Goal: Task Accomplishment & Management: Use online tool/utility

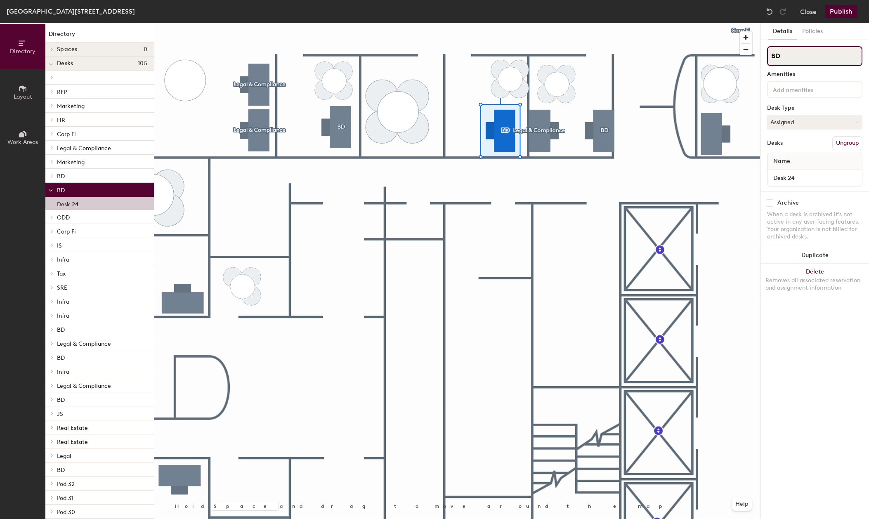
click at [782, 58] on input "BD" at bounding box center [814, 56] width 95 height 20
drag, startPoint x: 784, startPoint y: 55, endPoint x: 767, endPoint y: 57, distance: 17.4
click at [767, 57] on div "Details Policies BD Amenities Desk Type Assigned Desks Ungroup Name Desk 24 Arc…" at bounding box center [814, 271] width 109 height 496
type input "SIRA"
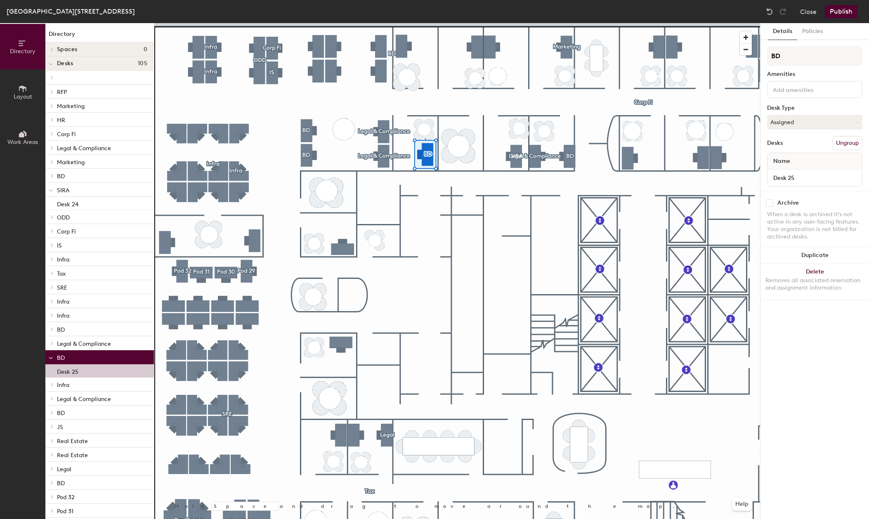
click at [834, 14] on button "Publish" at bounding box center [841, 11] width 33 height 13
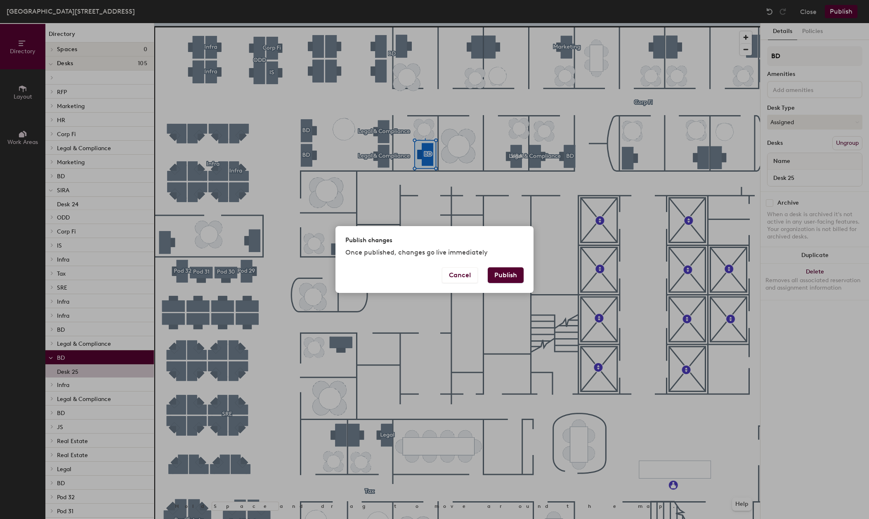
click at [502, 276] on button "Publish" at bounding box center [506, 275] width 36 height 16
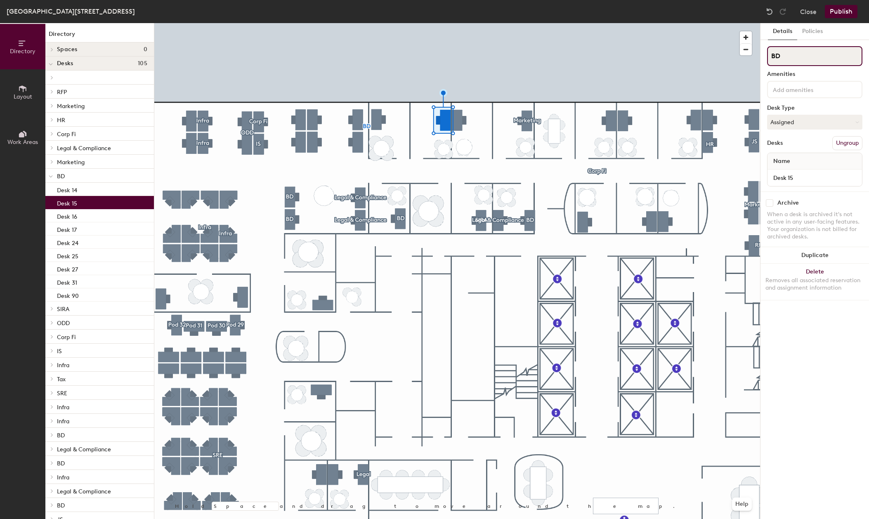
click at [781, 57] on input "BD" at bounding box center [814, 56] width 95 height 20
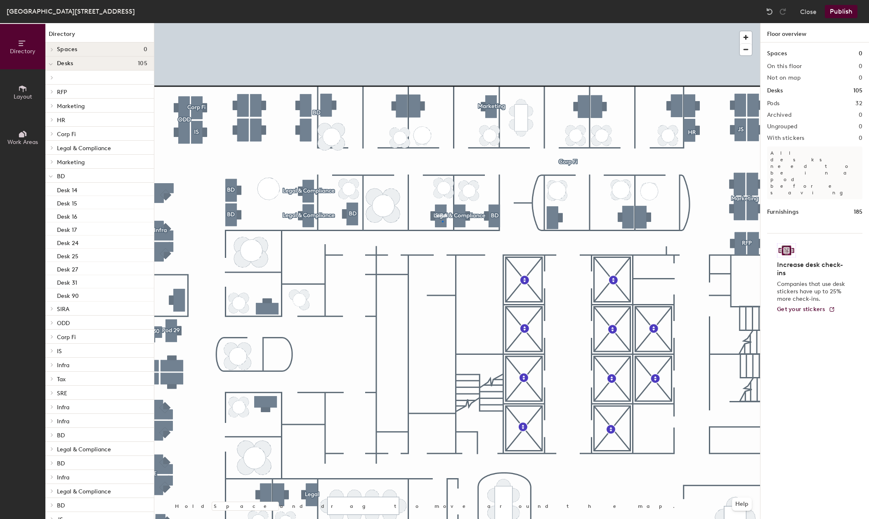
click at [442, 23] on div at bounding box center [457, 23] width 606 height 0
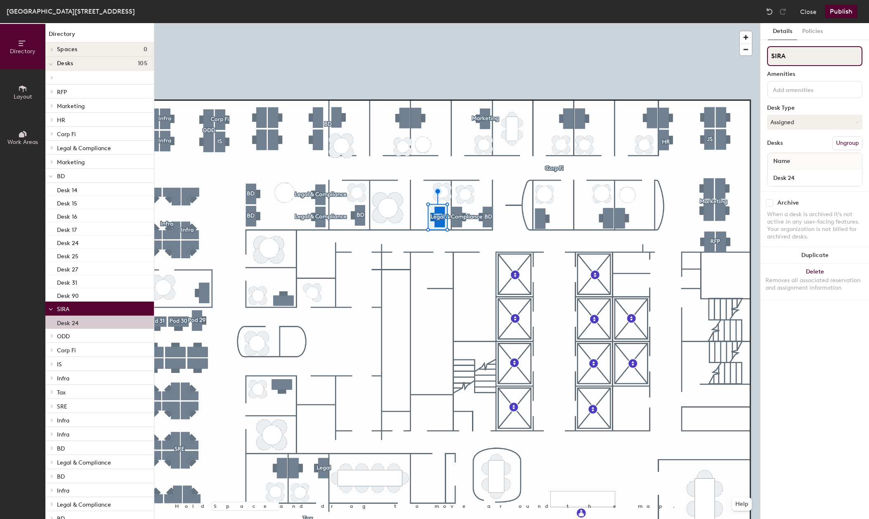
click at [783, 59] on input "SIRA" at bounding box center [814, 56] width 95 height 20
drag, startPoint x: 797, startPoint y: 56, endPoint x: 760, endPoint y: 61, distance: 37.5
click at [760, 61] on div "Details Policies SIRA Amenities Desk Type Assigned Desks Ungroup Name Desk 24 A…" at bounding box center [814, 271] width 109 height 496
type input "i"
type input "Infra"
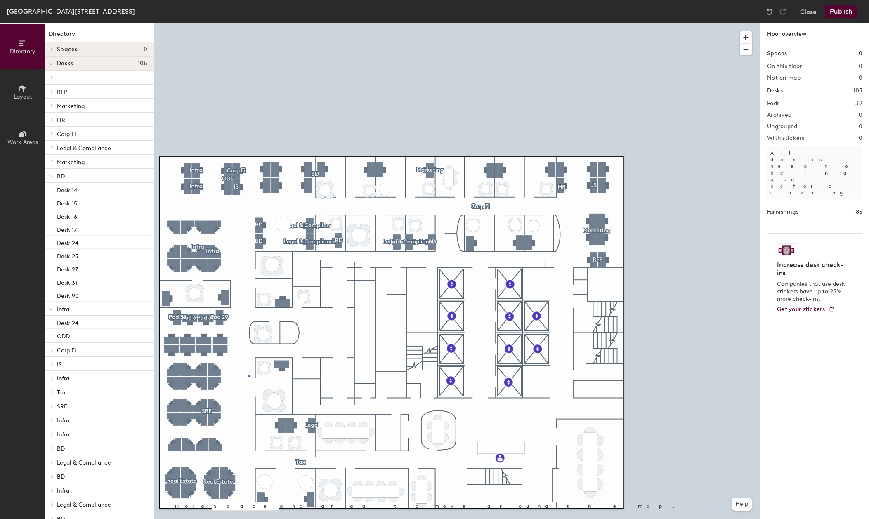
click at [249, 23] on div at bounding box center [457, 23] width 606 height 0
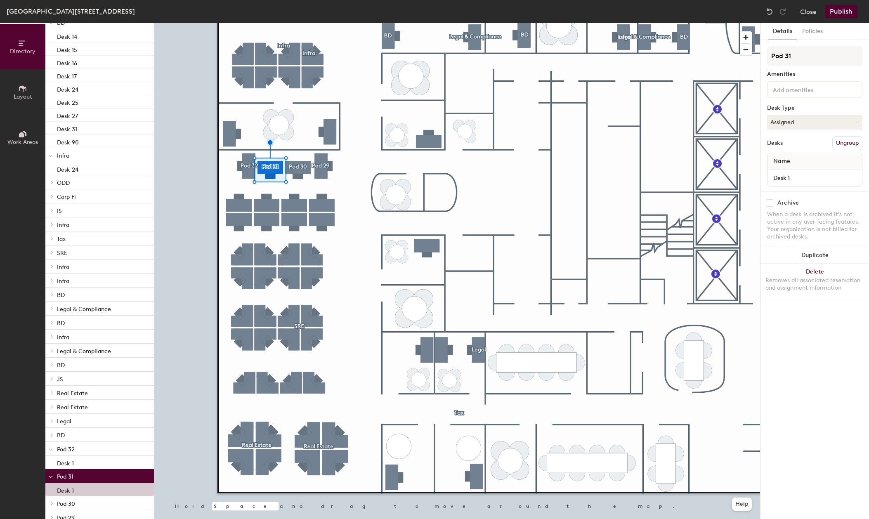
scroll to position [179, 0]
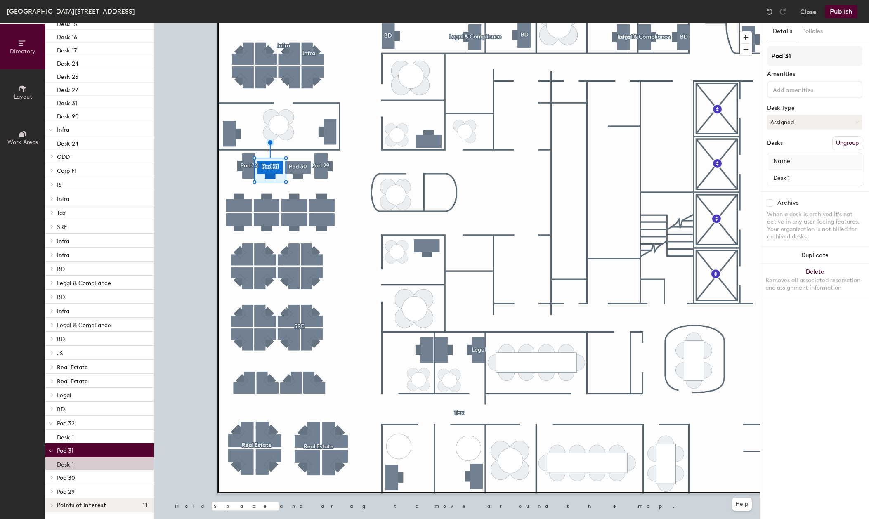
click at [50, 450] on icon at bounding box center [51, 450] width 4 height 3
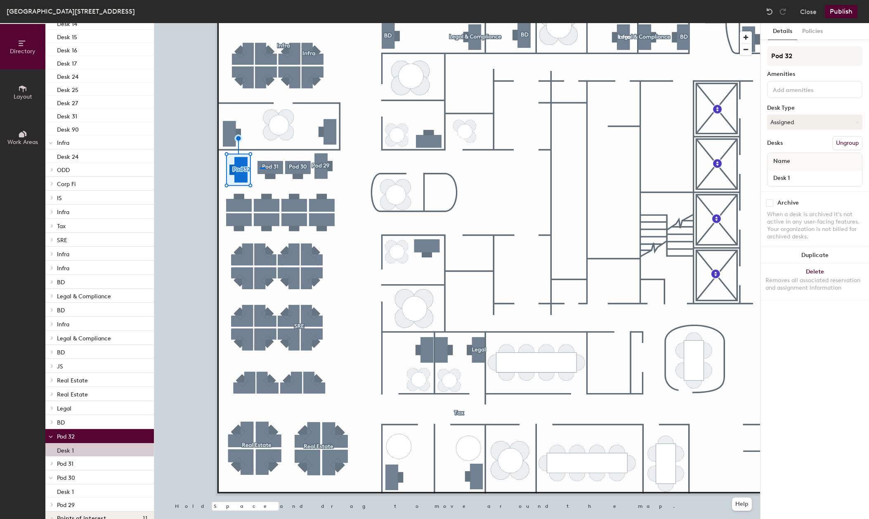
click at [260, 23] on div at bounding box center [457, 23] width 606 height 0
click at [792, 52] on input "Pod 32" at bounding box center [814, 56] width 95 height 20
click at [756, 56] on div "Directory Layout Work Areas Directory Spaces 0 Desks 105 Desk 41 Desk 42 Desk 4…" at bounding box center [434, 271] width 869 height 496
click at [824, 352] on div "Details Policies Amenities Desk Type Assigned Desks Ungroup Name Desk 1 Archive…" at bounding box center [814, 271] width 109 height 496
click at [839, 12] on button "Publish" at bounding box center [841, 11] width 33 height 13
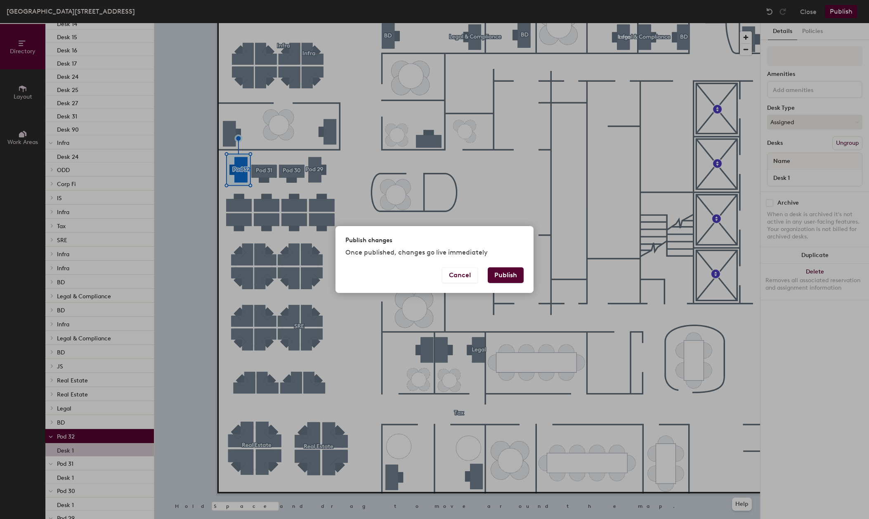
click at [517, 276] on button "Publish" at bounding box center [506, 275] width 36 height 16
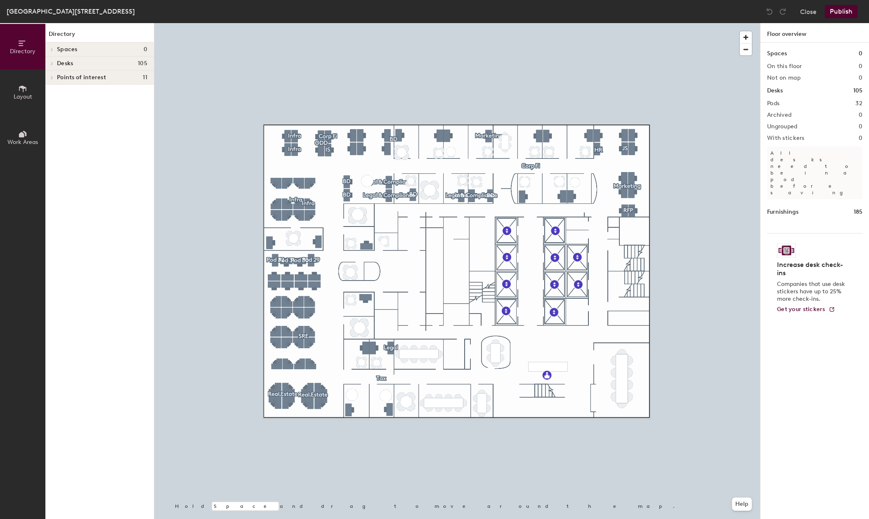
click at [30, 98] on span "Layout" at bounding box center [23, 96] width 19 height 7
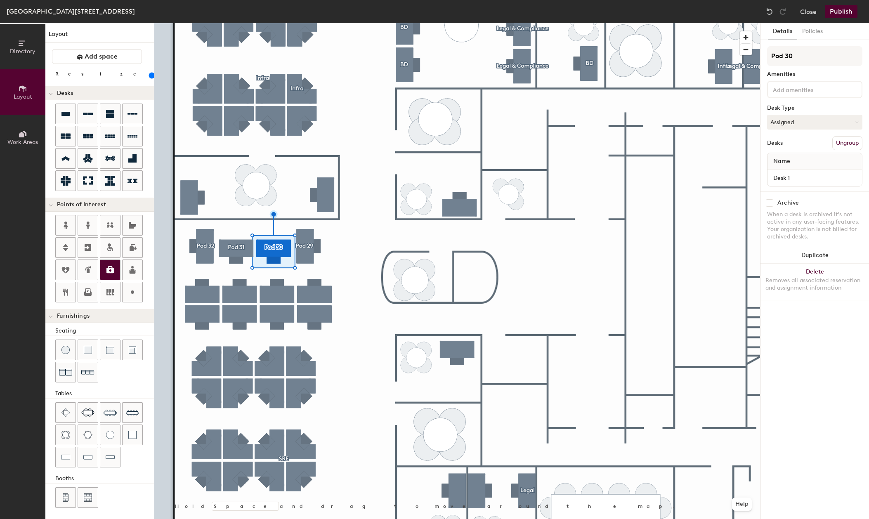
click at [305, 23] on div at bounding box center [457, 23] width 606 height 0
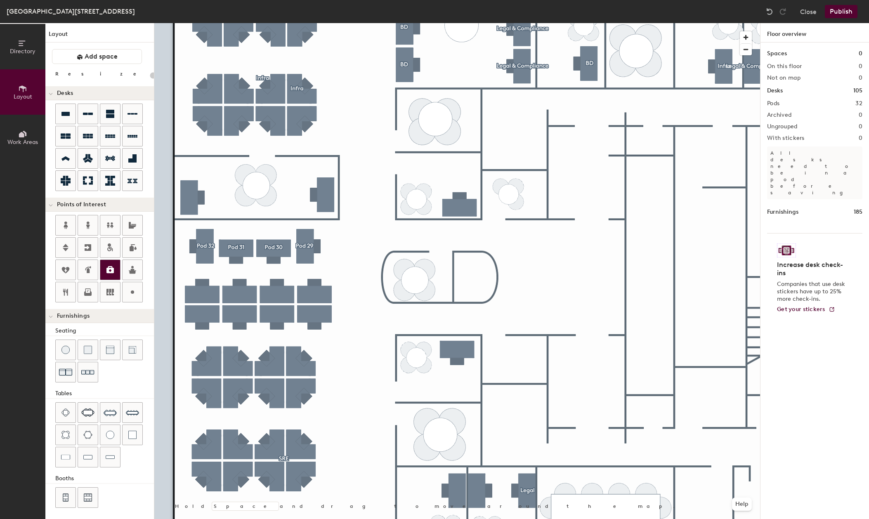
type input "140"
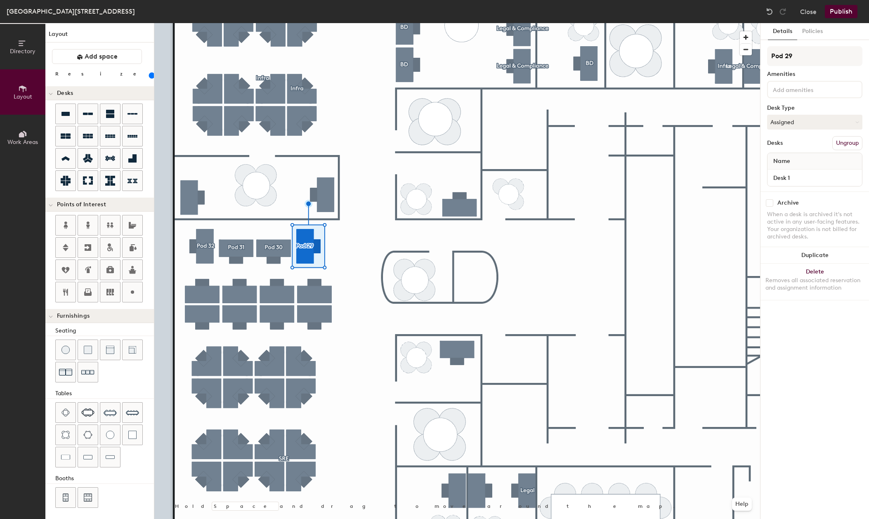
click at [34, 139] on span "Work Areas" at bounding box center [22, 142] width 31 height 7
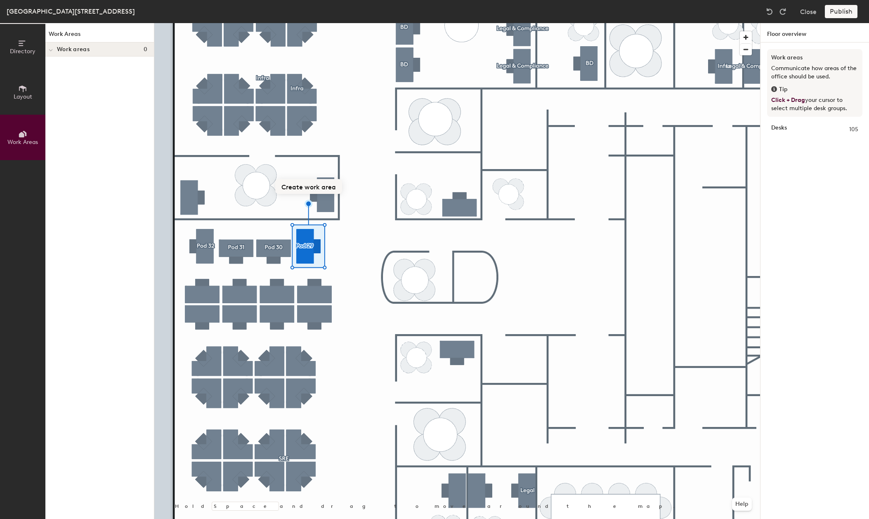
click at [317, 182] on button "Create work area" at bounding box center [308, 186] width 67 height 15
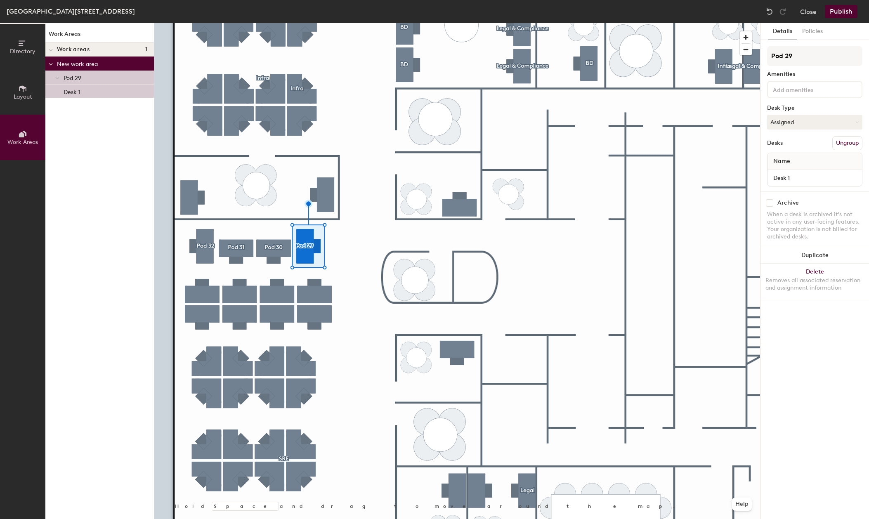
click at [274, 23] on div at bounding box center [457, 23] width 606 height 0
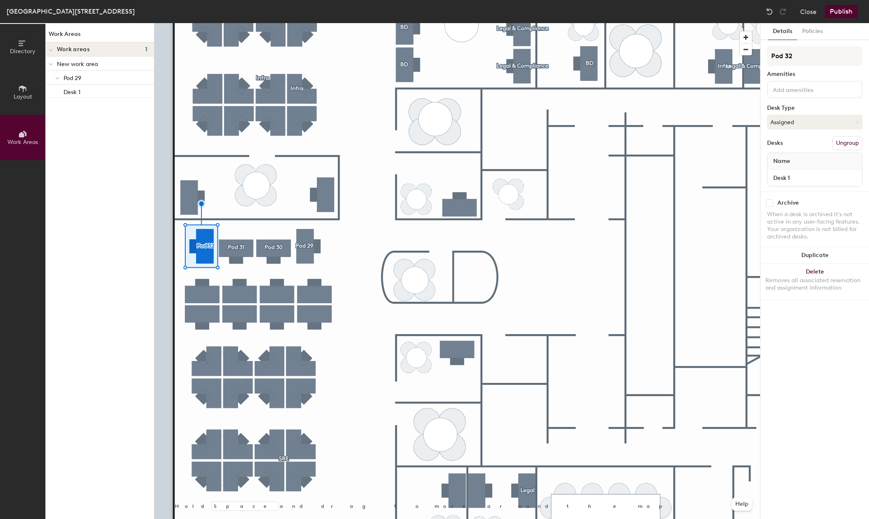
click at [852, 137] on button "Ungroup" at bounding box center [847, 143] width 30 height 14
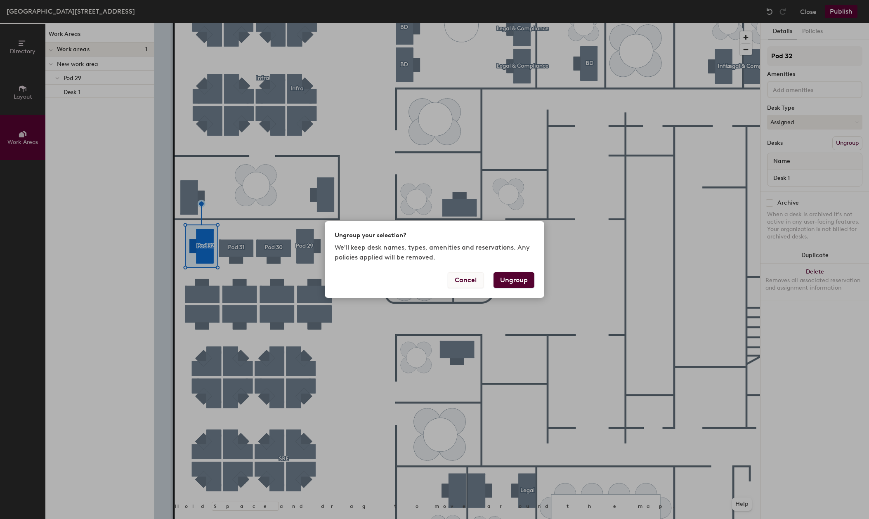
click at [460, 280] on button "Cancel" at bounding box center [466, 280] width 36 height 16
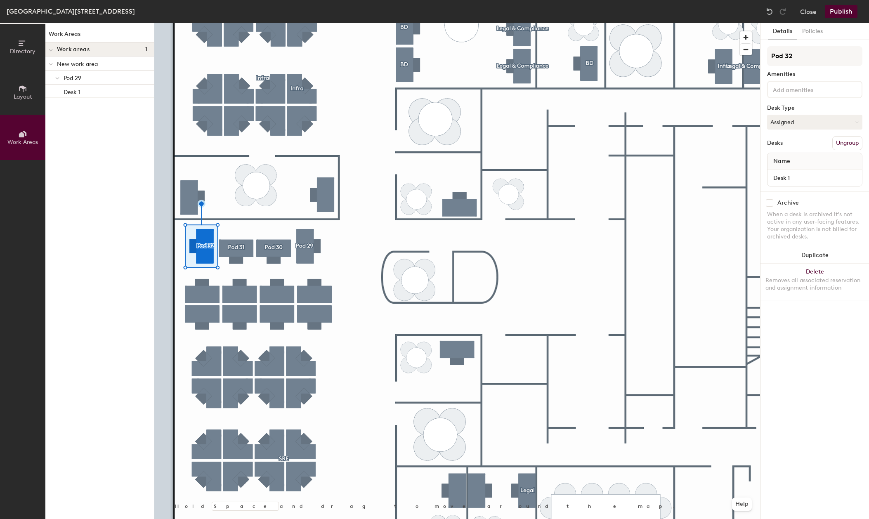
click at [229, 23] on div at bounding box center [457, 23] width 606 height 0
click at [36, 101] on button "Layout" at bounding box center [22, 91] width 45 height 45
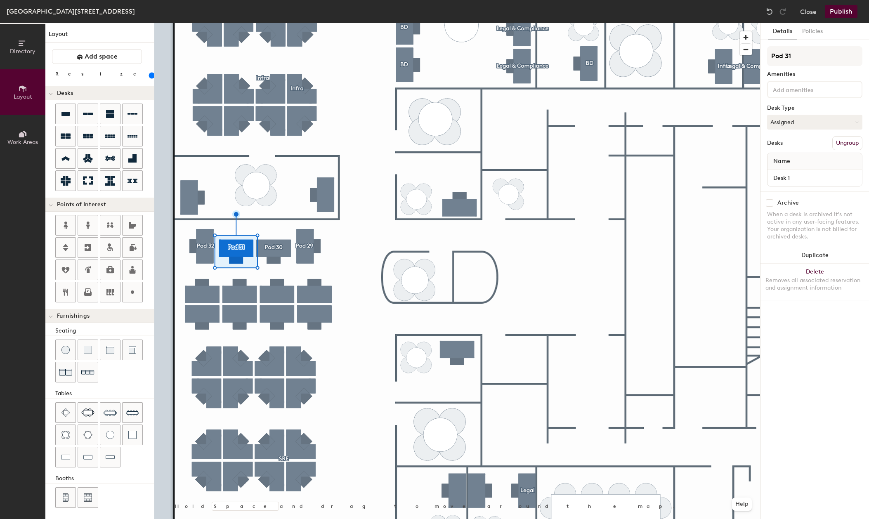
click at [21, 47] on icon at bounding box center [22, 43] width 9 height 9
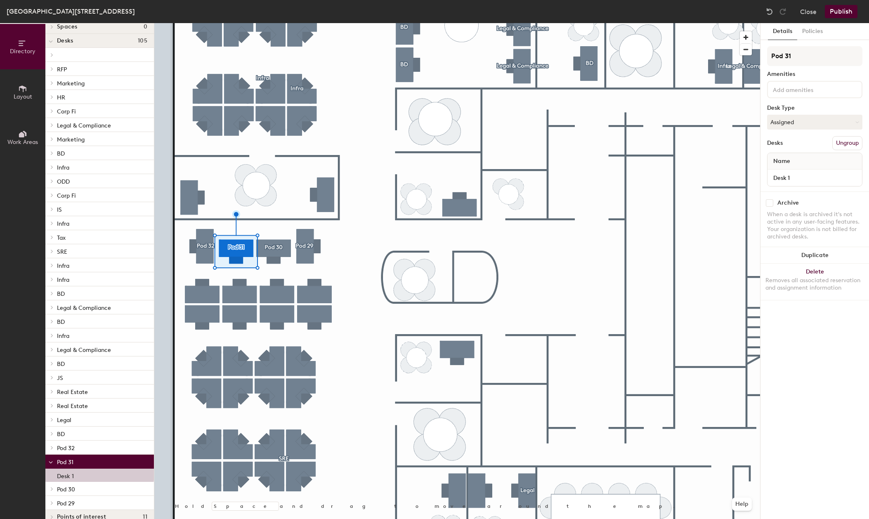
scroll to position [34, 0]
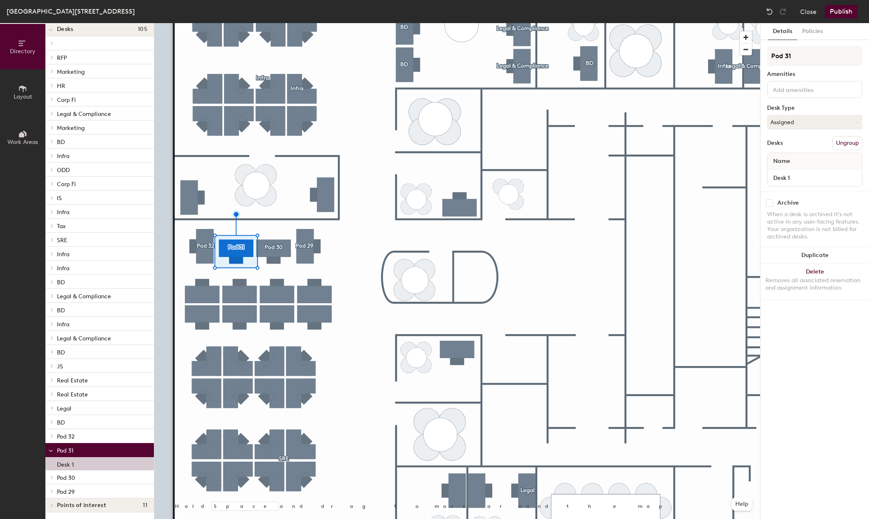
click at [61, 433] on span "Pod 32" at bounding box center [66, 436] width 18 height 7
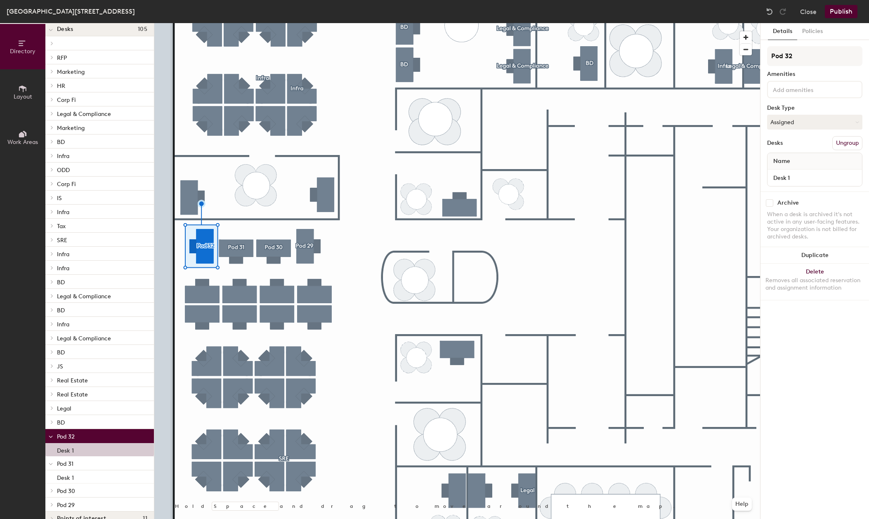
click at [67, 439] on span "Pod 32" at bounding box center [66, 436] width 18 height 7
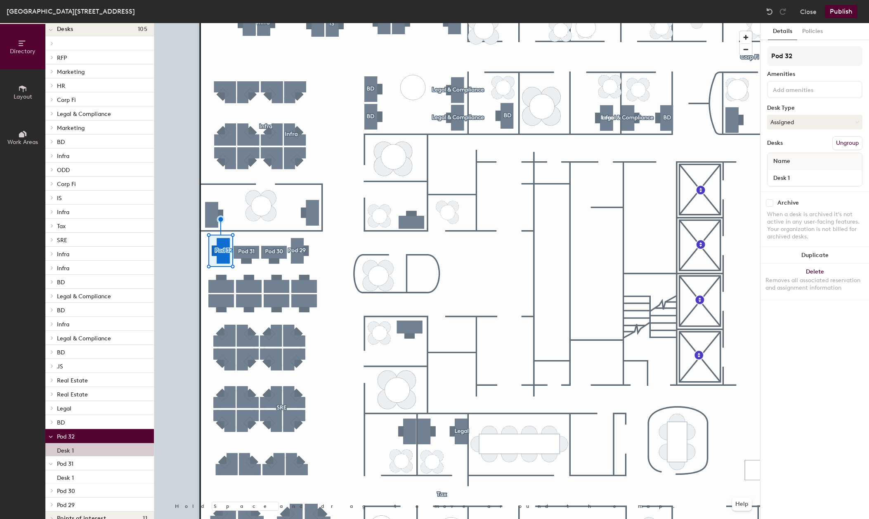
click at [298, 23] on div at bounding box center [457, 23] width 606 height 0
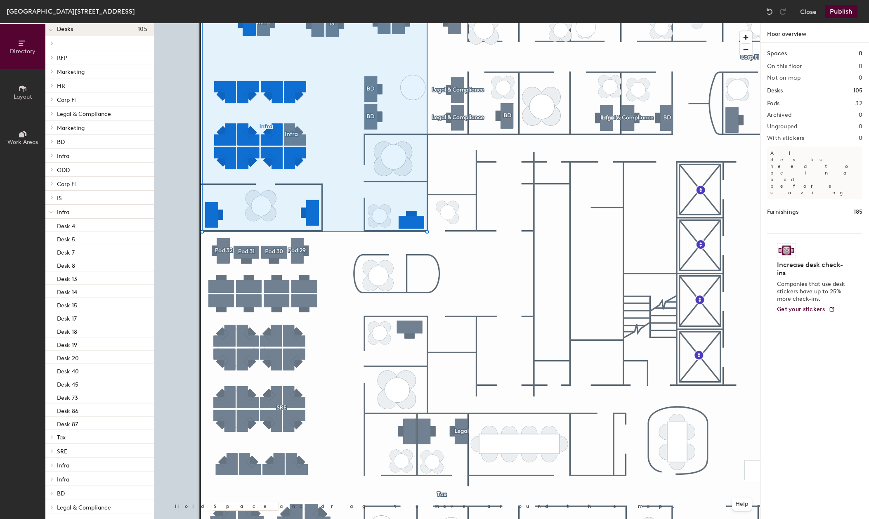
click at [293, 23] on div at bounding box center [457, 23] width 606 height 0
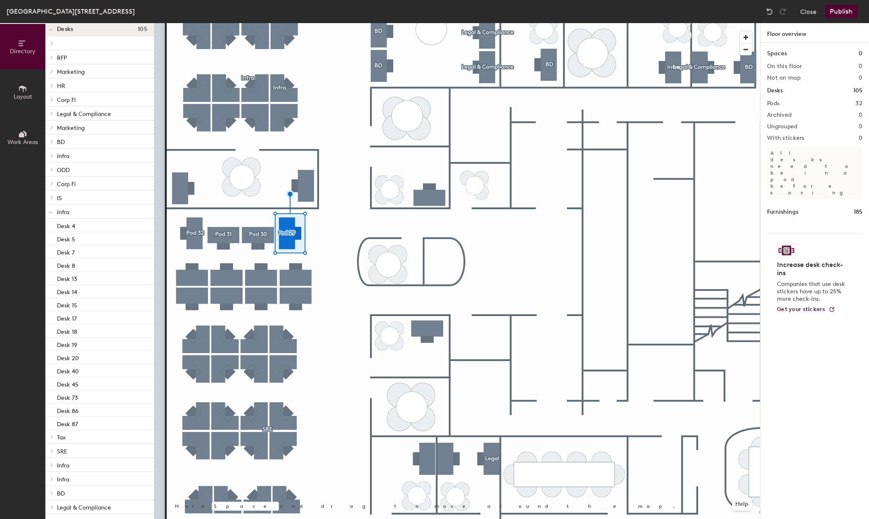
click at [338, 23] on div at bounding box center [457, 23] width 606 height 0
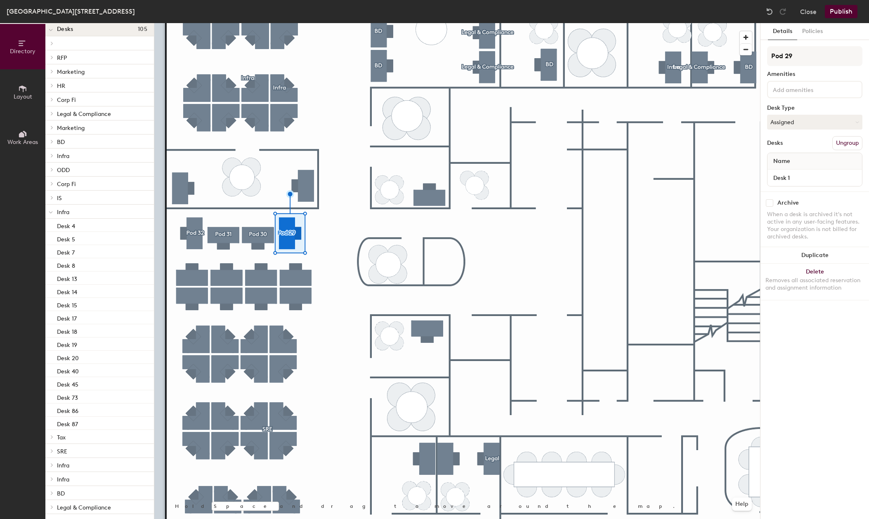
click at [27, 144] on span "Work Areas" at bounding box center [22, 142] width 31 height 7
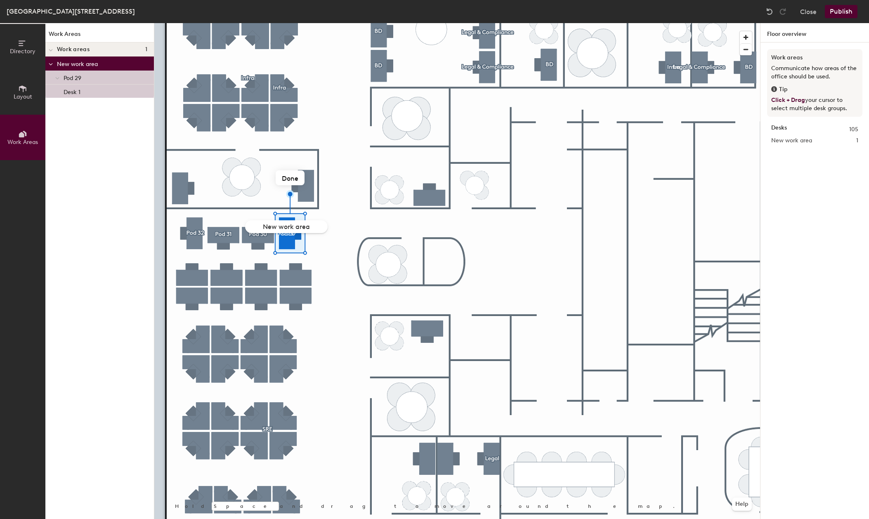
scroll to position [0, 0]
click at [24, 48] on span "Directory" at bounding box center [23, 51] width 26 height 7
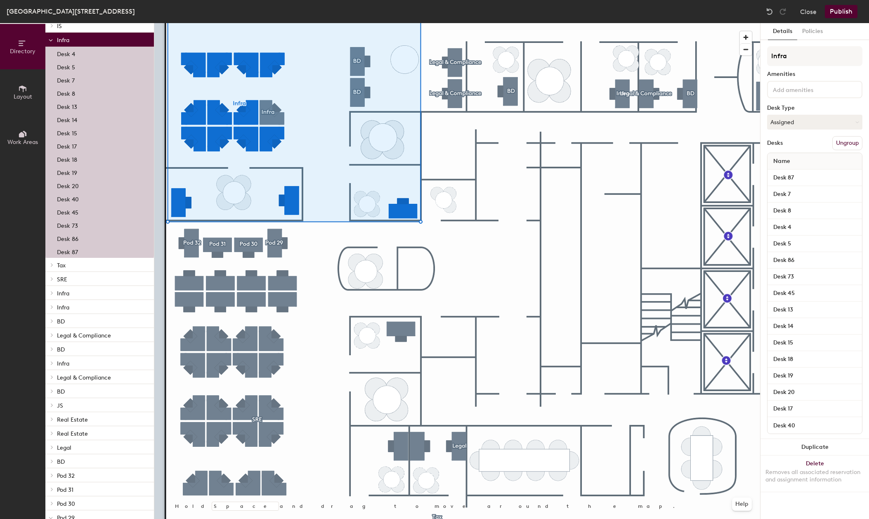
scroll to position [246, 0]
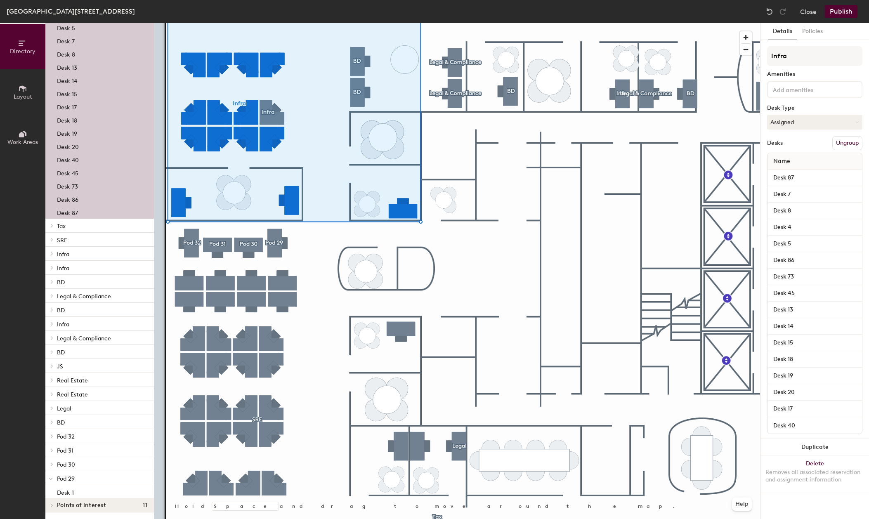
click at [52, 435] on icon at bounding box center [51, 436] width 3 height 4
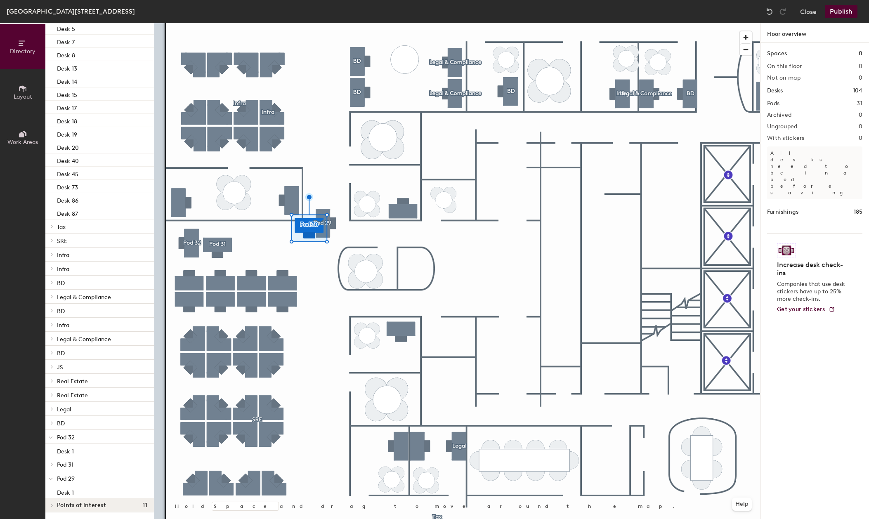
scroll to position [350, 0]
click at [325, 23] on div at bounding box center [457, 23] width 606 height 0
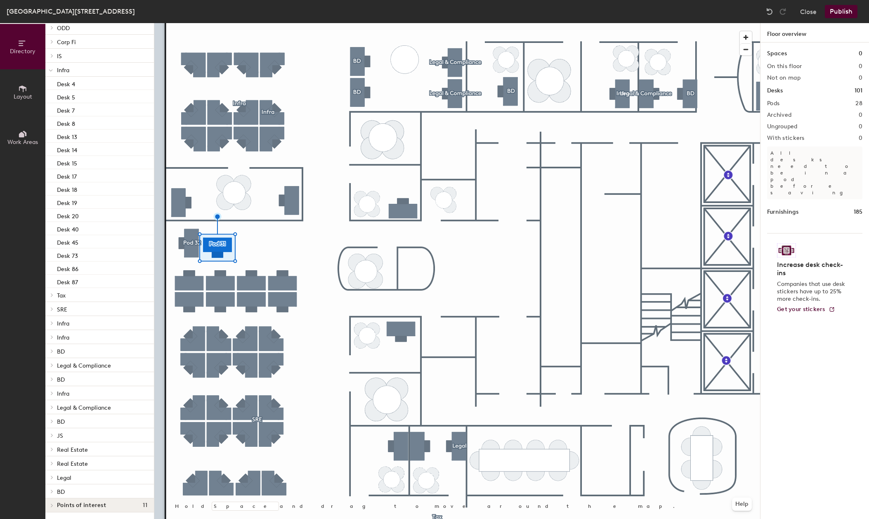
scroll to position [282, 0]
click at [268, 23] on div at bounding box center [457, 23] width 606 height 0
click at [20, 135] on icon at bounding box center [21, 134] width 5 height 5
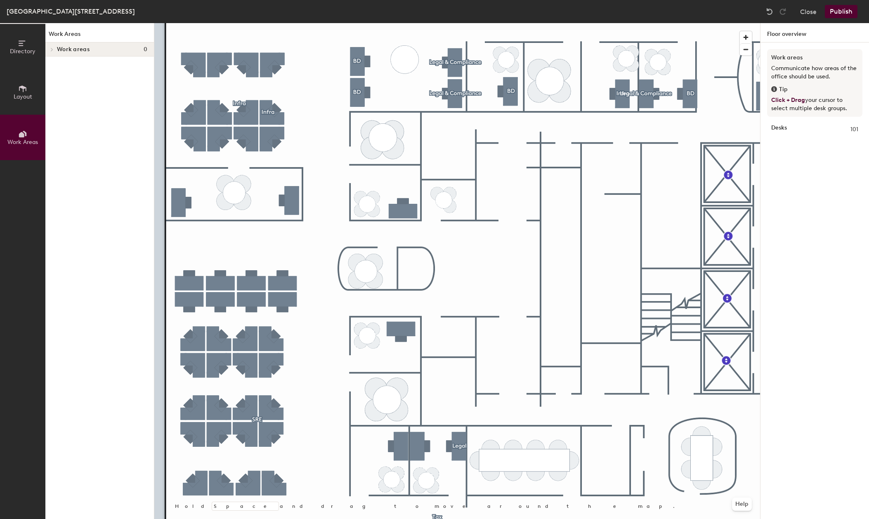
scroll to position [0, 0]
click at [53, 48] on icon at bounding box center [51, 49] width 3 height 4
click at [51, 44] on div at bounding box center [50, 50] width 11 height 14
click at [23, 90] on icon at bounding box center [22, 88] width 7 height 7
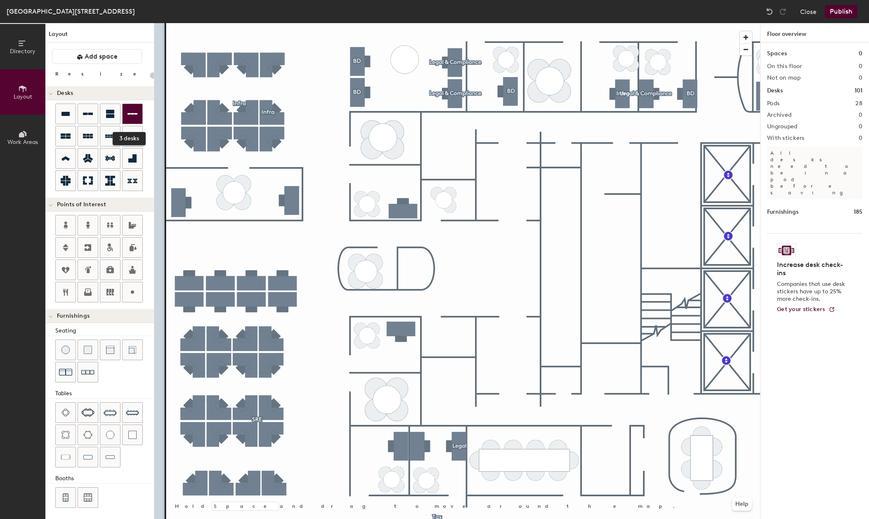
click at [130, 110] on icon at bounding box center [133, 114] width 10 height 10
drag, startPoint x: 89, startPoint y: 116, endPoint x: 99, endPoint y: 131, distance: 18.1
click at [89, 116] on icon at bounding box center [88, 114] width 10 height 10
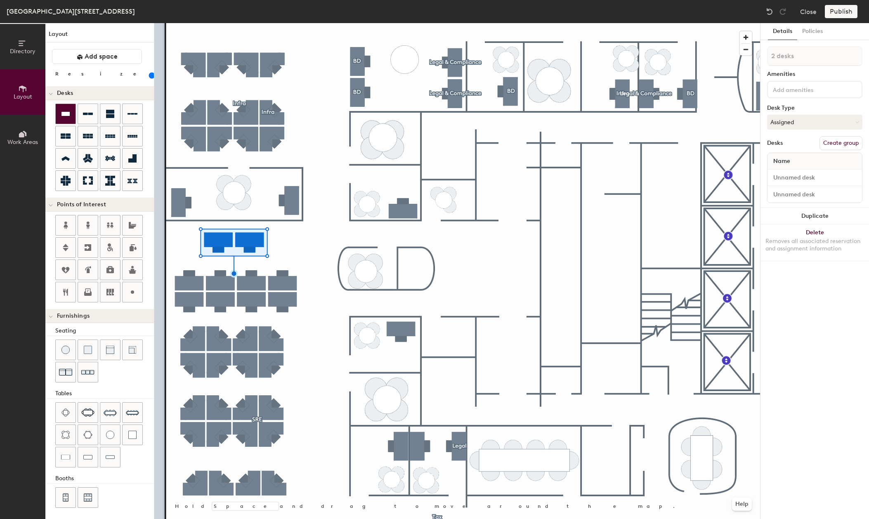
click at [67, 119] on div at bounding box center [66, 114] width 20 height 20
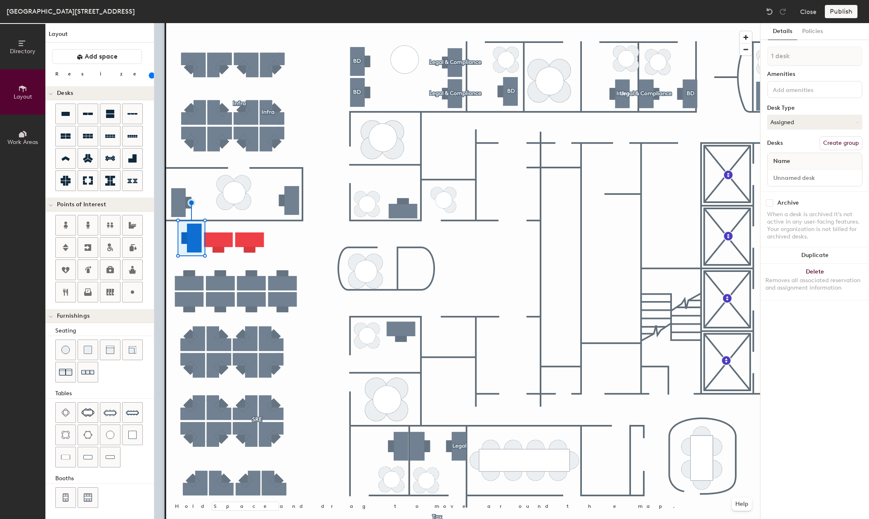
click at [845, 144] on button "Create group" at bounding box center [840, 143] width 43 height 14
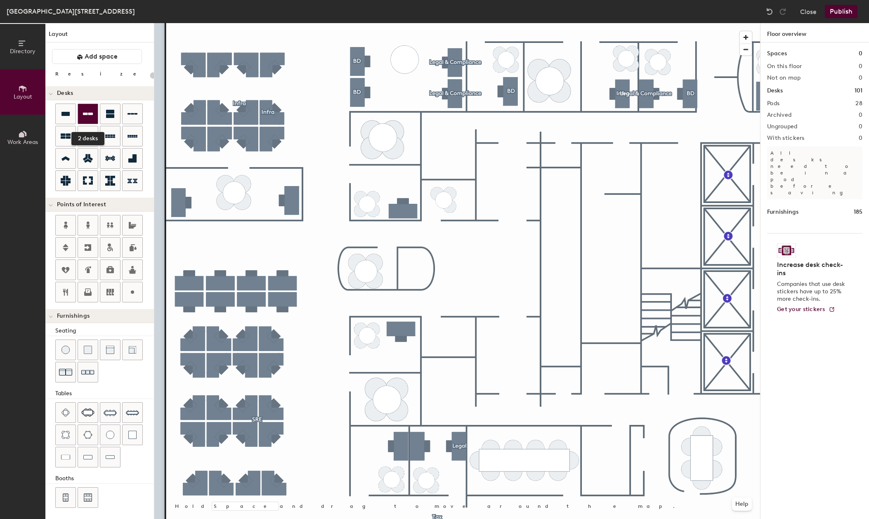
type input "20"
click at [67, 184] on icon at bounding box center [66, 181] width 10 height 10
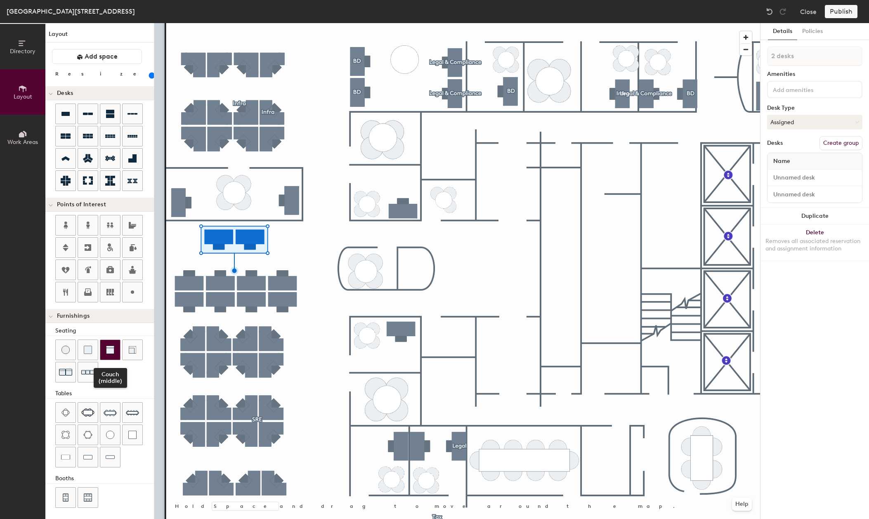
scroll to position [2, 0]
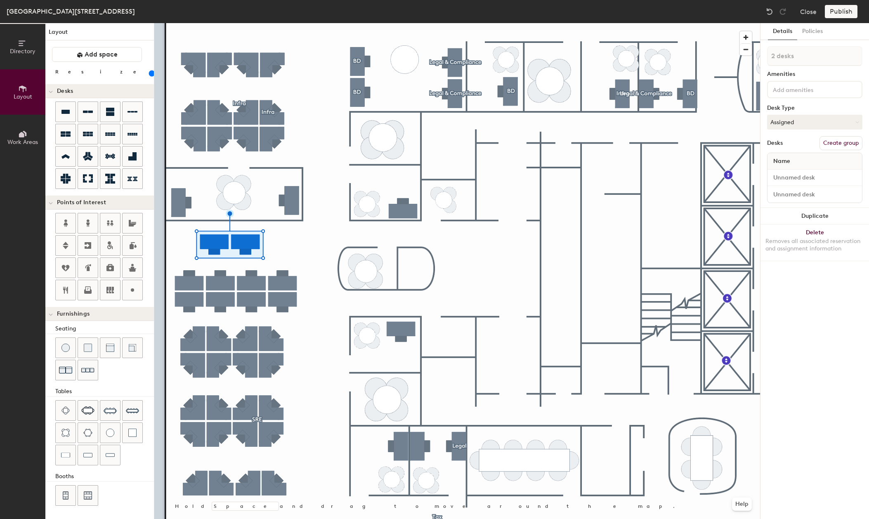
click at [844, 143] on button "Create group" at bounding box center [840, 143] width 43 height 14
drag, startPoint x: 802, startPoint y: 54, endPoint x: 760, endPoint y: 53, distance: 41.7
click at [760, 53] on div "Details Policies Pod 29 Amenities Desk Type Assigned Desks Ungroup Name Desk 1 …" at bounding box center [814, 271] width 109 height 496
type input "Add."
click at [58, 113] on div at bounding box center [66, 112] width 20 height 20
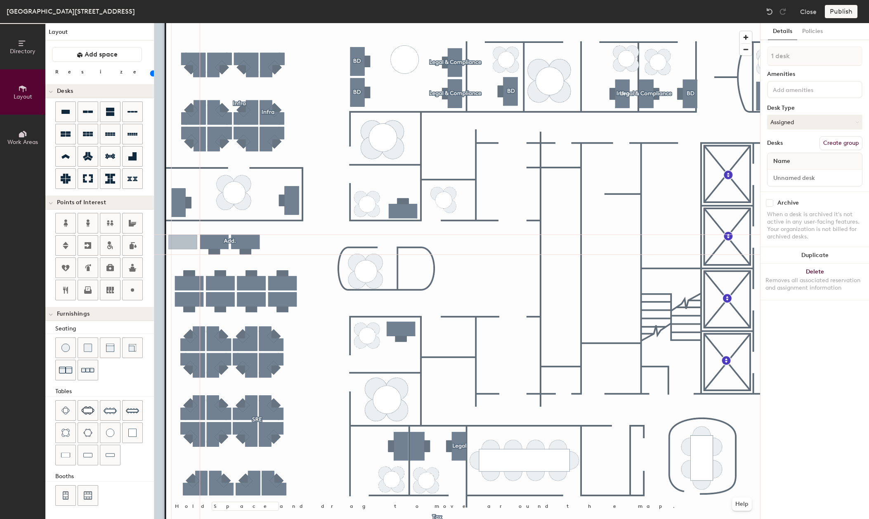
type input "140"
click at [21, 53] on span "Directory" at bounding box center [23, 51] width 26 height 7
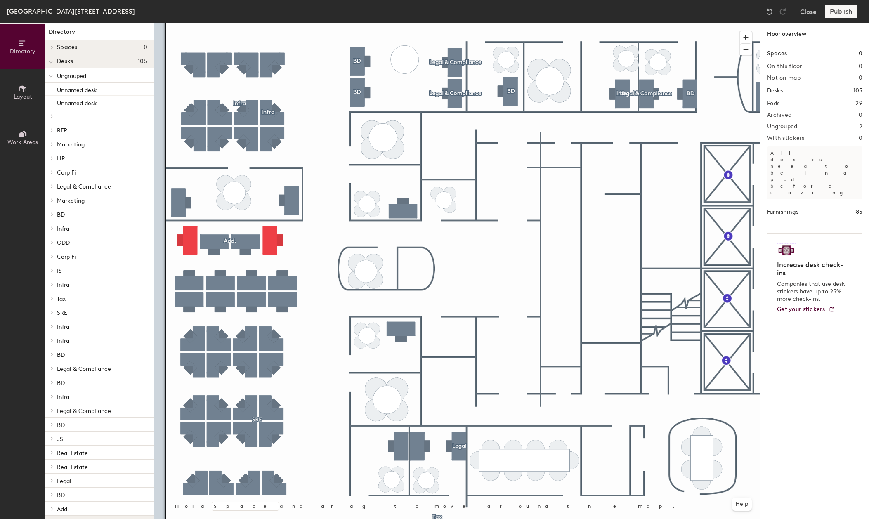
click at [837, 19] on div "NY 277 Park, 45th Floor Close Publish" at bounding box center [434, 11] width 869 height 23
click at [841, 14] on div "Publish" at bounding box center [844, 11] width 38 height 13
click at [842, 12] on div "Publish" at bounding box center [844, 11] width 38 height 13
drag, startPoint x: 841, startPoint y: 13, endPoint x: 801, endPoint y: 31, distance: 43.8
click at [841, 13] on div "Publish" at bounding box center [844, 11] width 38 height 13
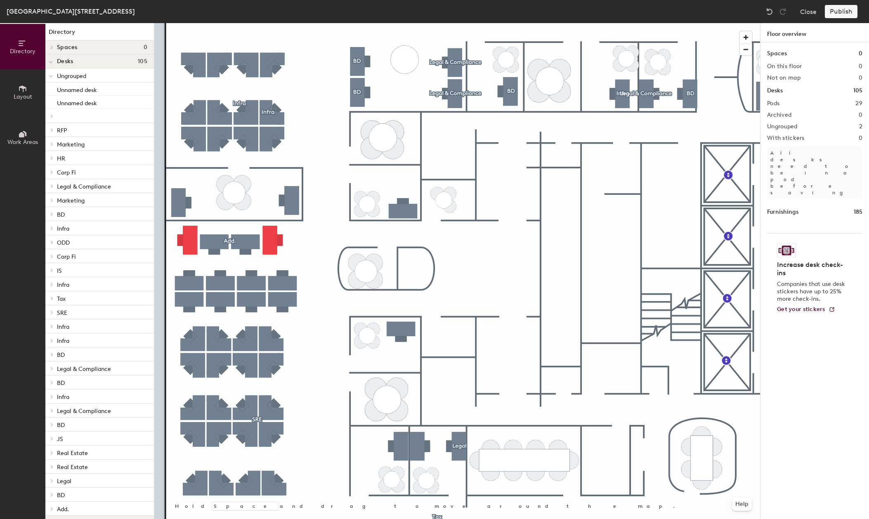
click at [268, 23] on div at bounding box center [457, 23] width 606 height 0
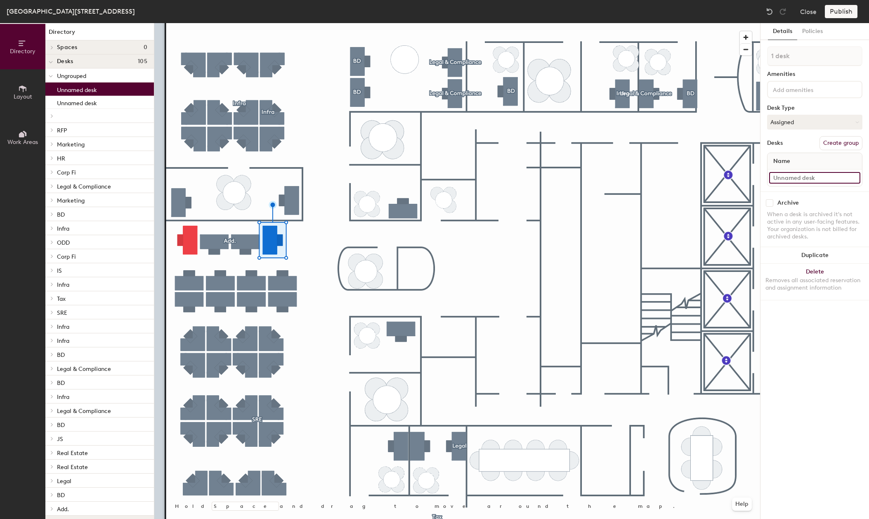
click at [793, 179] on input at bounding box center [814, 178] width 91 height 12
type input "g"
click at [810, 177] on input "g" at bounding box center [814, 178] width 91 height 12
click at [826, 144] on button "Create group" at bounding box center [840, 143] width 43 height 14
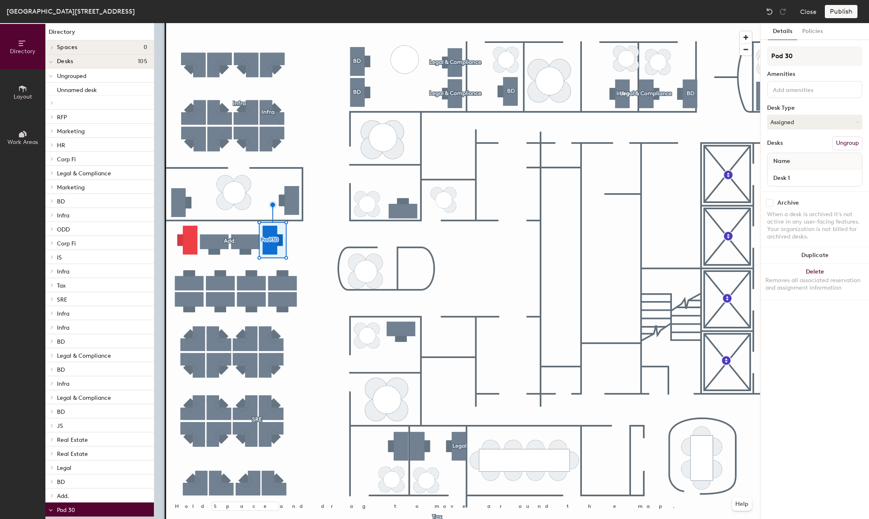
click at [836, 140] on button "Ungroup" at bounding box center [847, 143] width 30 height 14
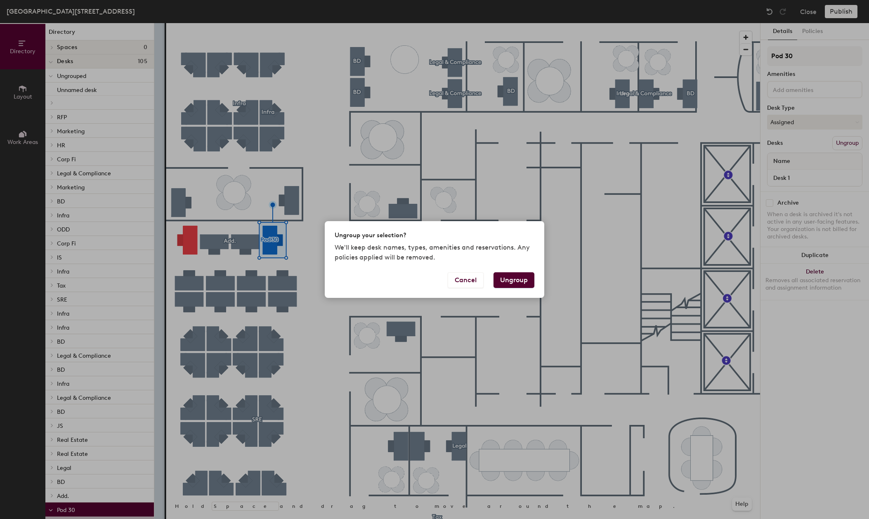
click at [513, 281] on button "Ungroup" at bounding box center [514, 280] width 41 height 16
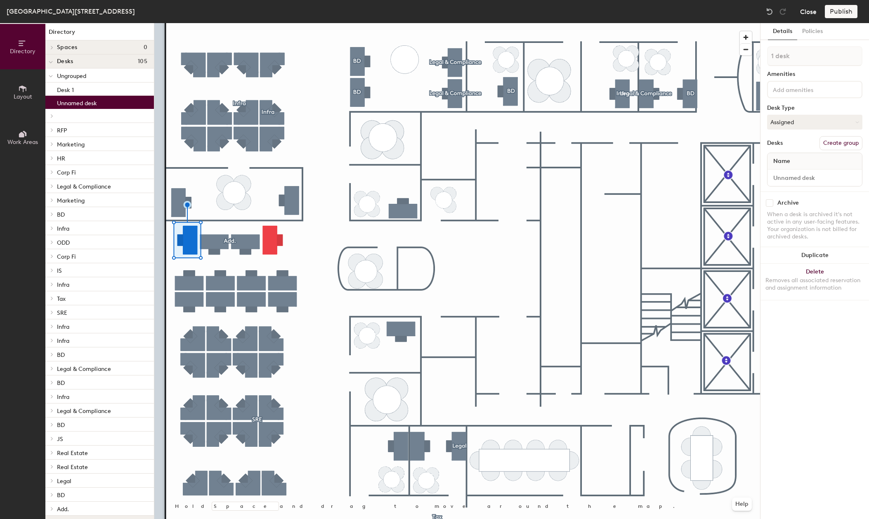
click at [809, 9] on button "Close" at bounding box center [808, 11] width 17 height 13
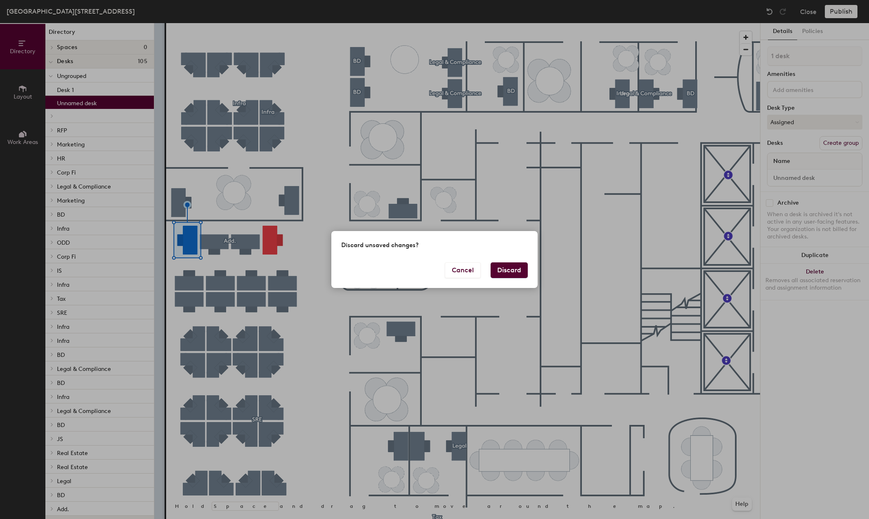
click at [512, 272] on button "Discard" at bounding box center [509, 270] width 37 height 16
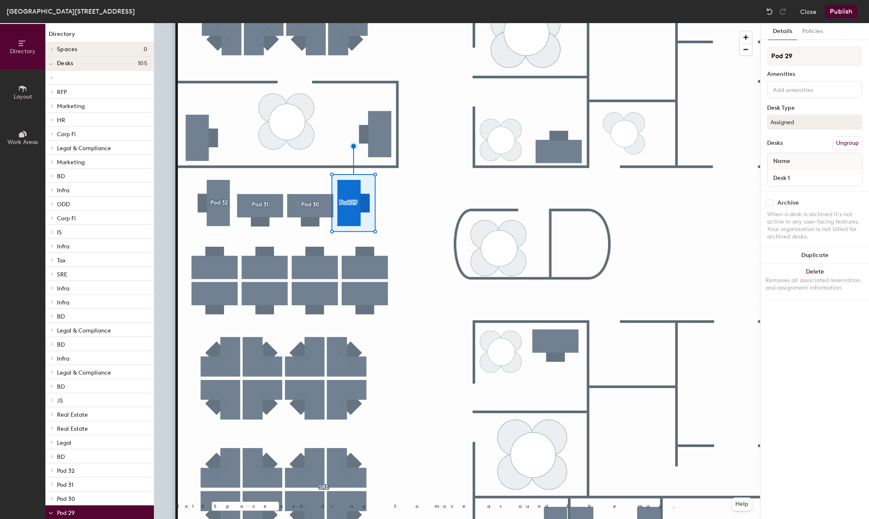
click at [399, 23] on div at bounding box center [457, 23] width 606 height 0
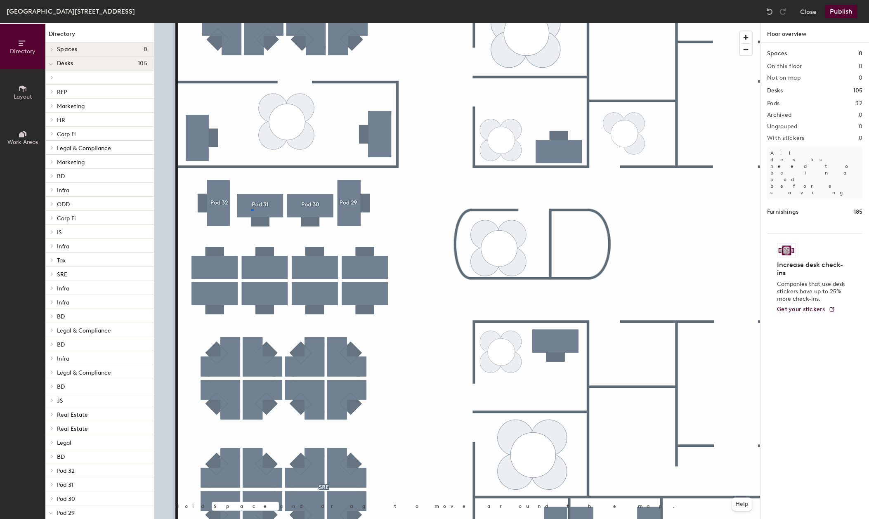
click at [251, 23] on div at bounding box center [457, 23] width 606 height 0
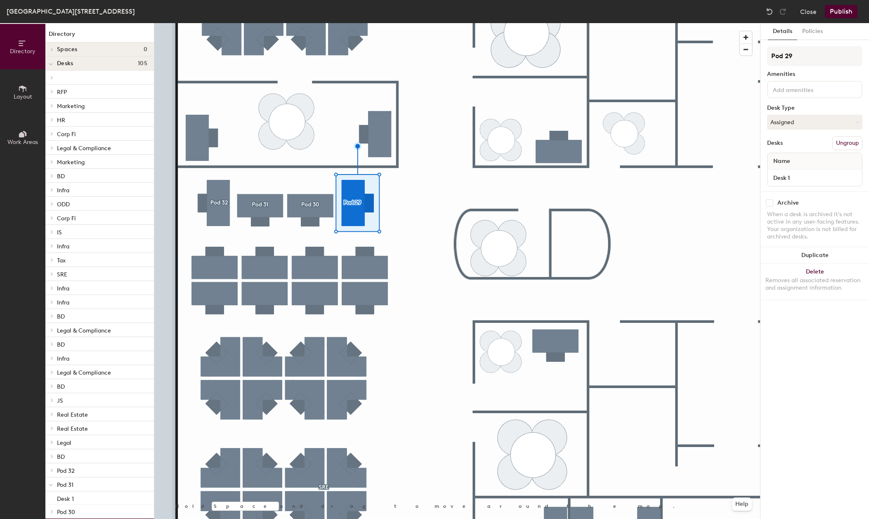
click at [403, 23] on div at bounding box center [457, 23] width 606 height 0
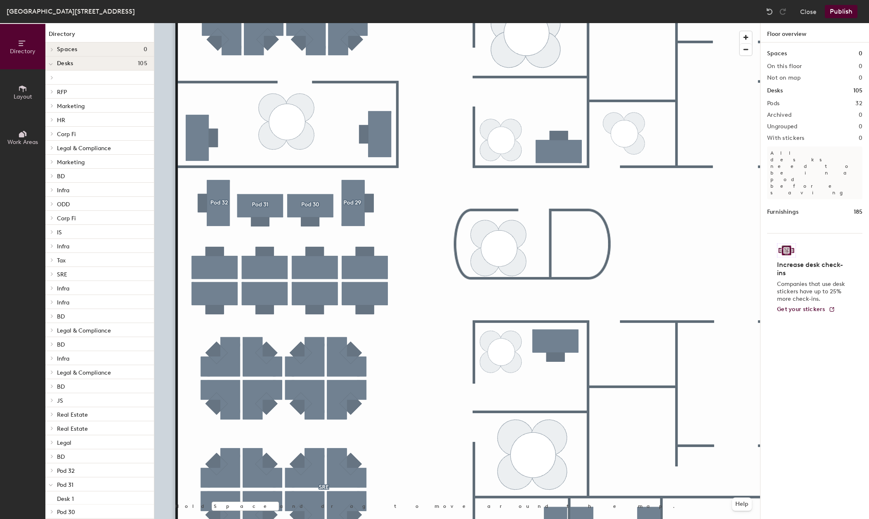
click at [357, 23] on div at bounding box center [457, 23] width 606 height 0
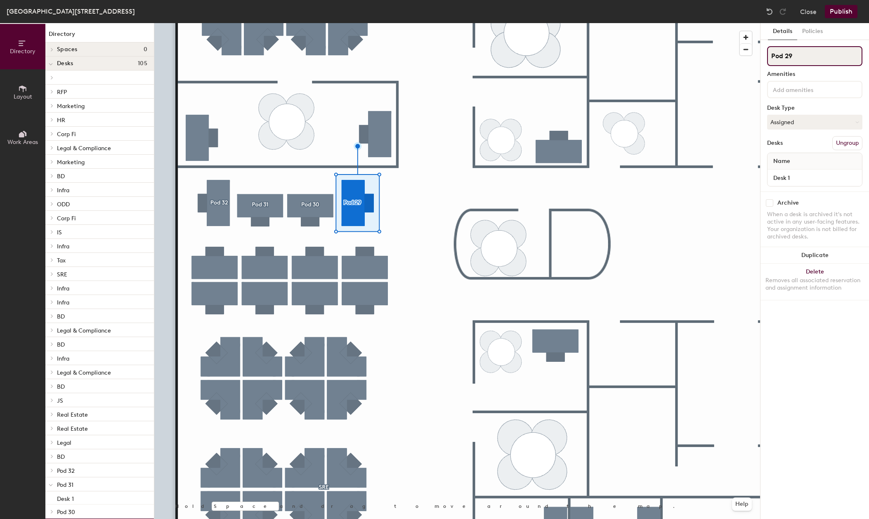
click at [784, 57] on input "Pod 29" at bounding box center [814, 56] width 95 height 20
click at [783, 57] on input "Pod 29" at bounding box center [814, 56] width 95 height 20
click at [840, 144] on button "Ungroup" at bounding box center [847, 143] width 30 height 14
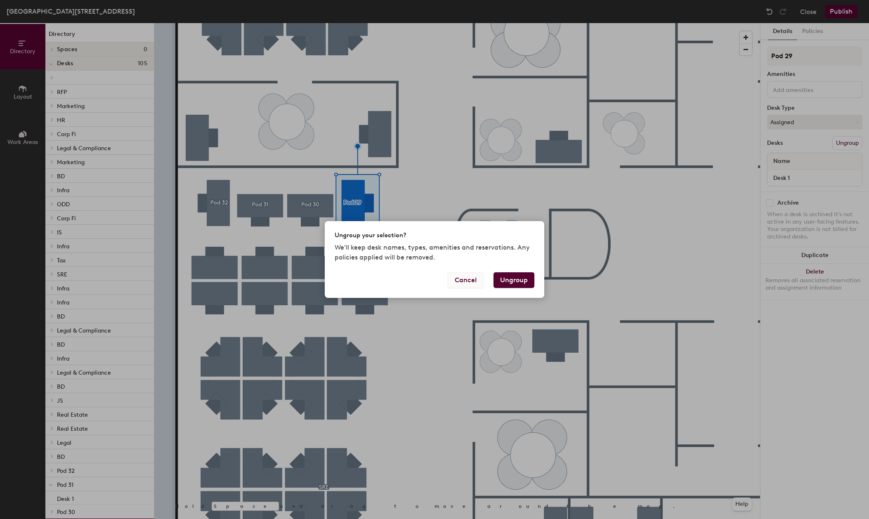
click at [459, 279] on button "Cancel" at bounding box center [466, 280] width 36 height 16
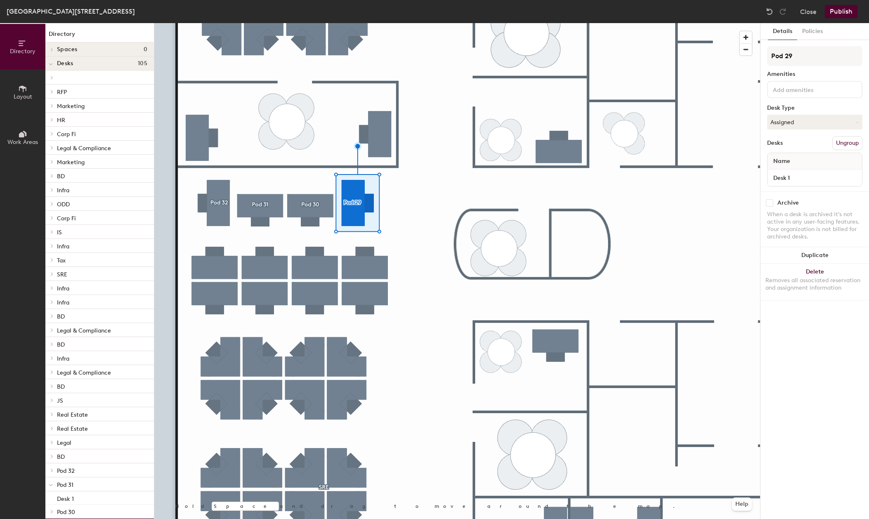
click at [838, 15] on button "Publish" at bounding box center [841, 11] width 33 height 13
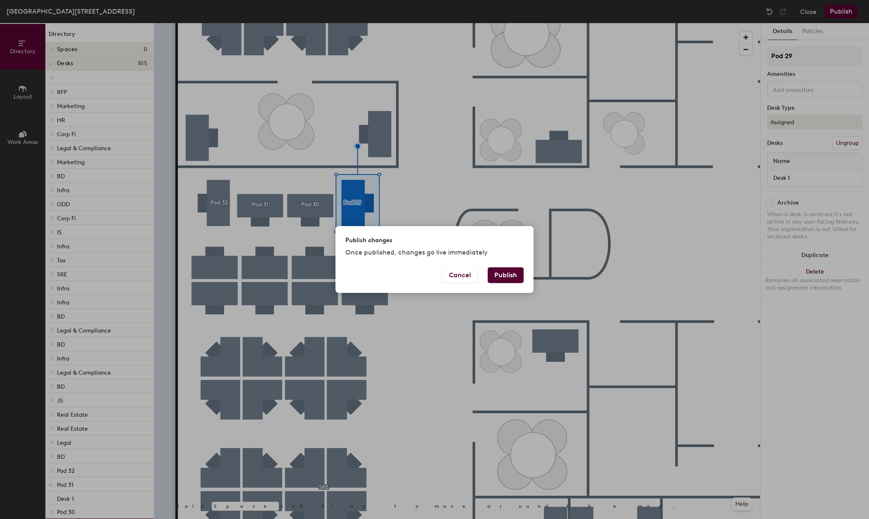
click at [507, 274] on button "Publish" at bounding box center [506, 275] width 36 height 16
